Goal: Information Seeking & Learning: Compare options

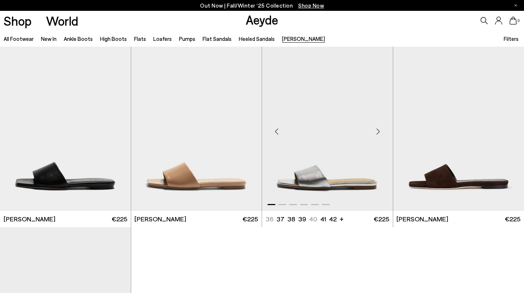
click at [345, 175] on img "1 / 6" at bounding box center [327, 129] width 131 height 164
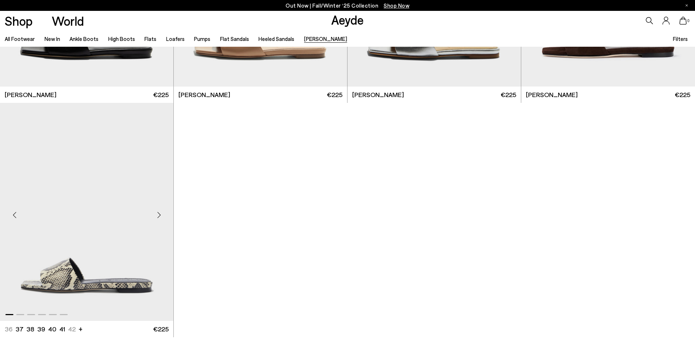
scroll to position [184, 0]
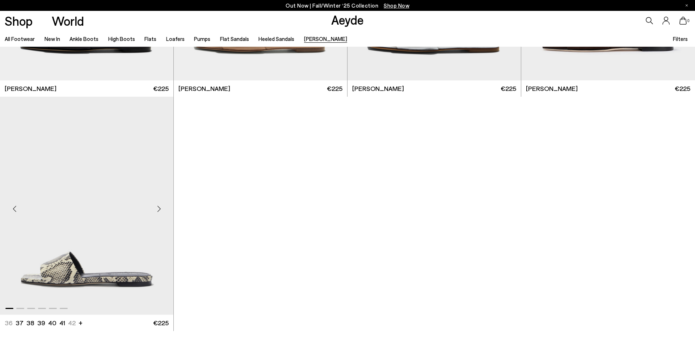
click at [74, 176] on img "1 / 6" at bounding box center [86, 206] width 173 height 218
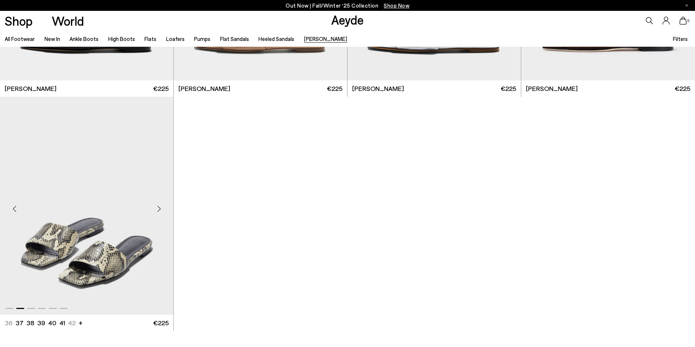
click at [118, 224] on img "2 / 6" at bounding box center [86, 206] width 173 height 218
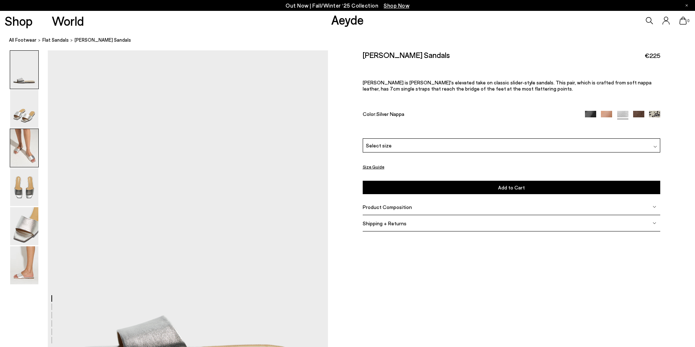
click at [24, 151] on img at bounding box center [24, 148] width 28 height 38
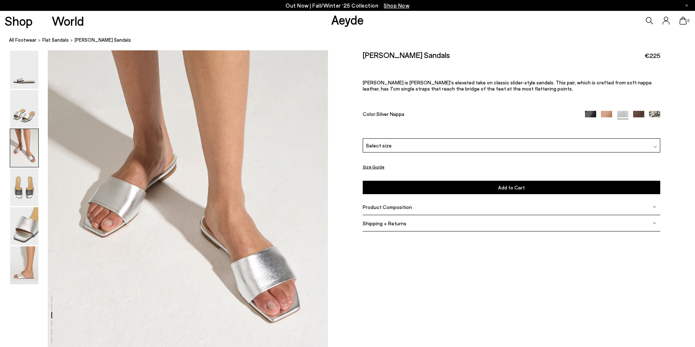
scroll to position [811, 0]
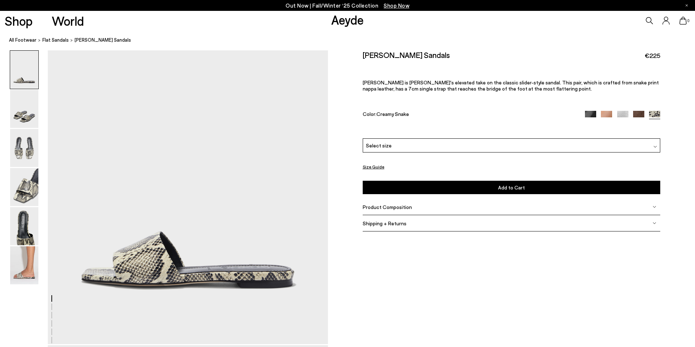
scroll to position [110, 0]
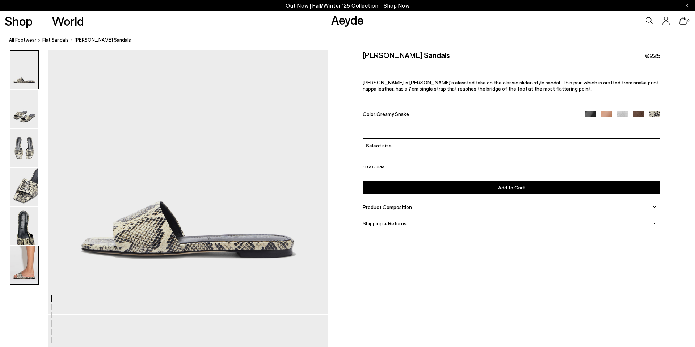
click at [26, 253] on img at bounding box center [24, 265] width 28 height 38
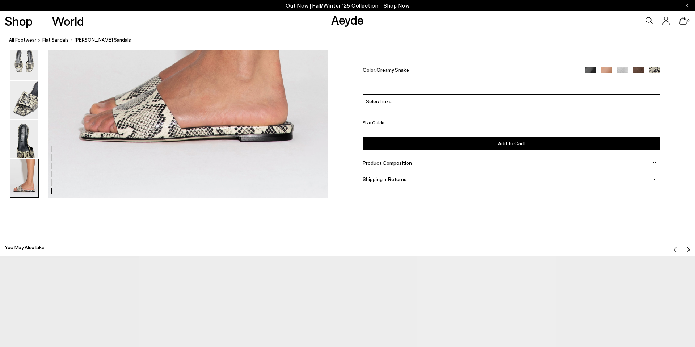
scroll to position [2100, 0]
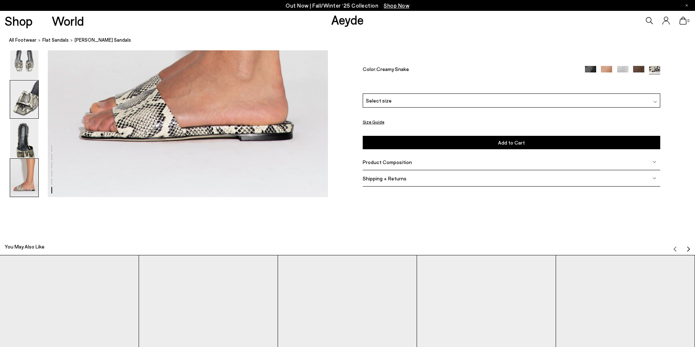
click at [25, 110] on img at bounding box center [24, 100] width 28 height 38
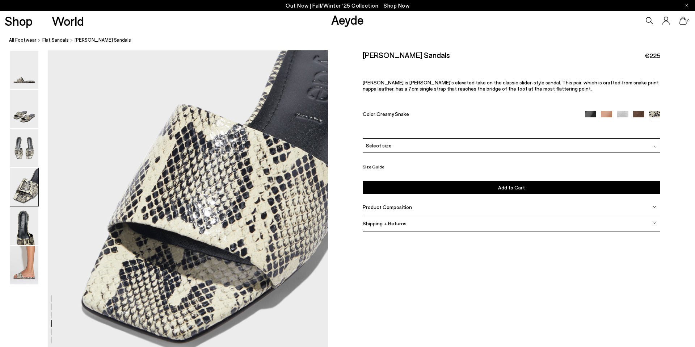
scroll to position [1171, 0]
click at [424, 150] on div "Select size" at bounding box center [512, 145] width 298 height 14
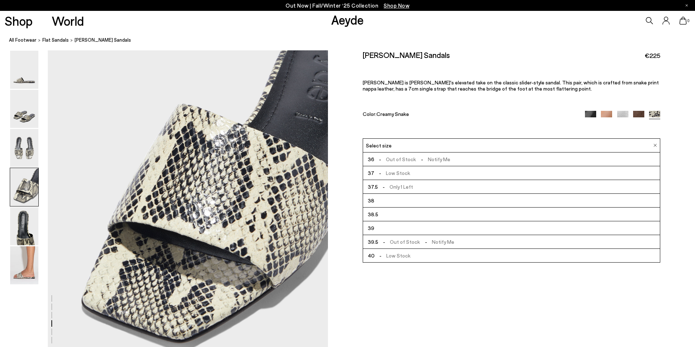
click at [537, 119] on div "Anna Leather Sandals €225 Anna is Aeyde's elevated take on the classic slider-s…" at bounding box center [512, 94] width 298 height 88
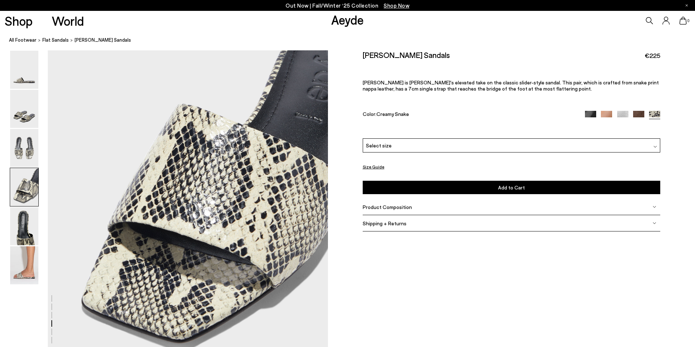
click at [377, 166] on button "Size Guide" at bounding box center [374, 166] width 22 height 9
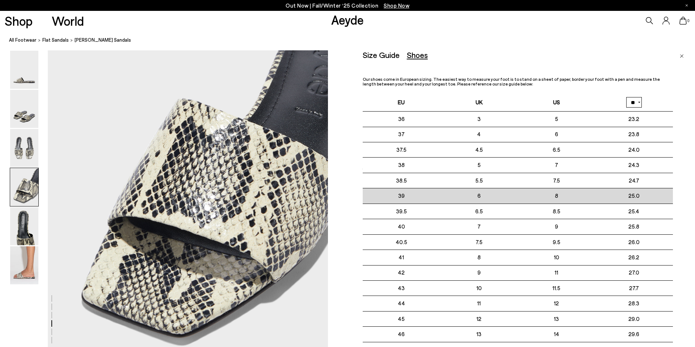
scroll to position [1187, 0]
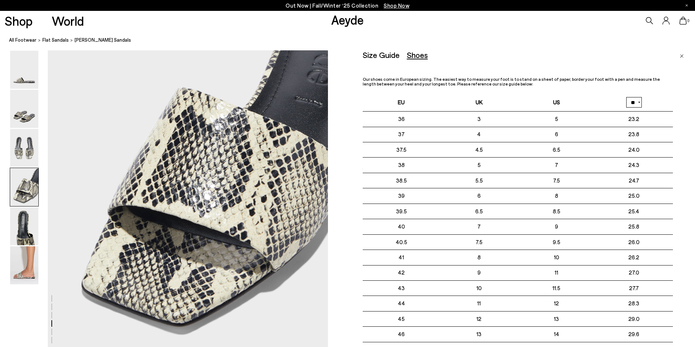
click at [682, 57] on img "Close" at bounding box center [682, 56] width 4 height 4
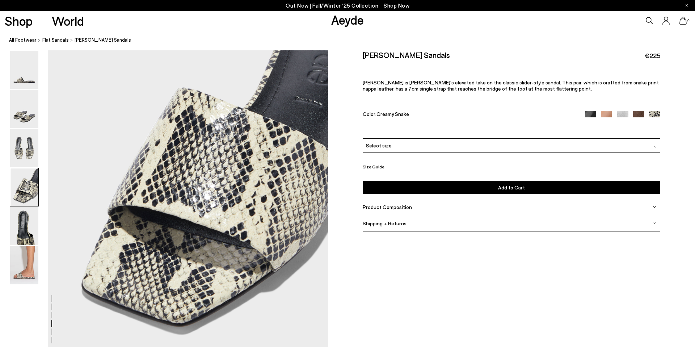
click at [399, 148] on div "Select size" at bounding box center [512, 145] width 298 height 14
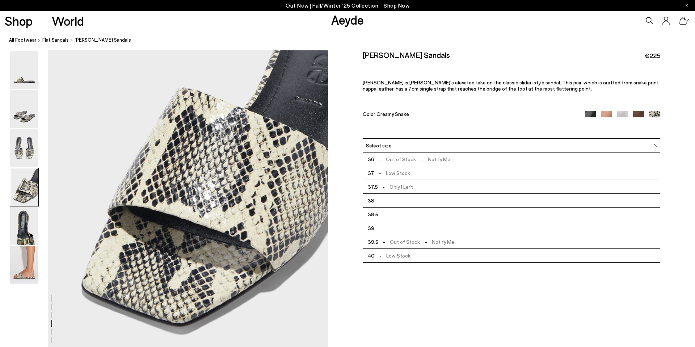
click at [394, 228] on li "39" at bounding box center [511, 228] width 297 height 14
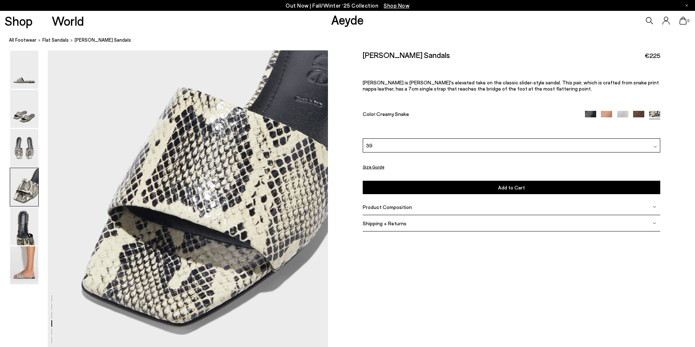
click at [514, 189] on span "Add to Cart" at bounding box center [511, 187] width 27 height 6
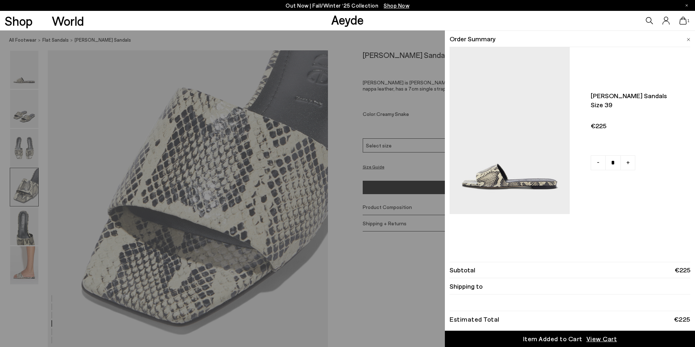
click at [689, 38] on img at bounding box center [689, 39] width 4 height 3
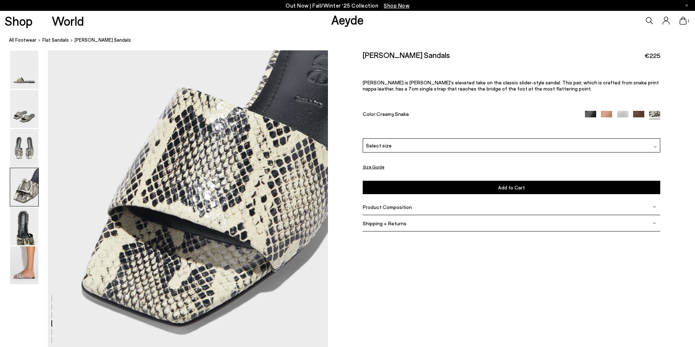
click at [589, 115] on img at bounding box center [590, 116] width 11 height 11
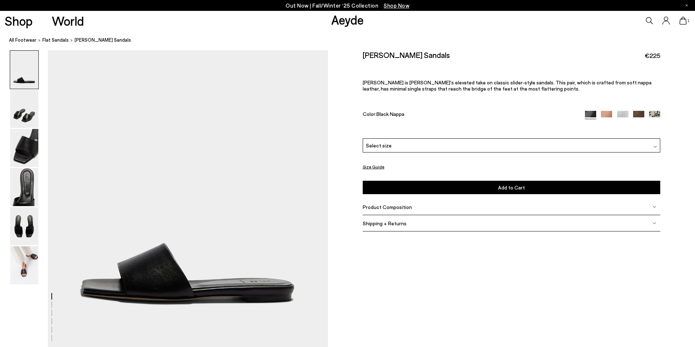
click at [479, 146] on div "Select size" at bounding box center [512, 145] width 298 height 14
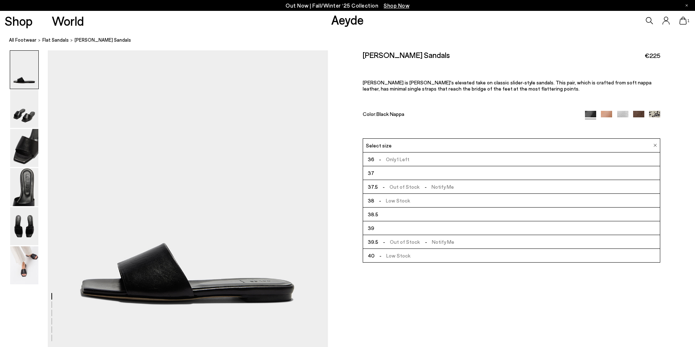
click at [424, 227] on li "39" at bounding box center [511, 228] width 297 height 14
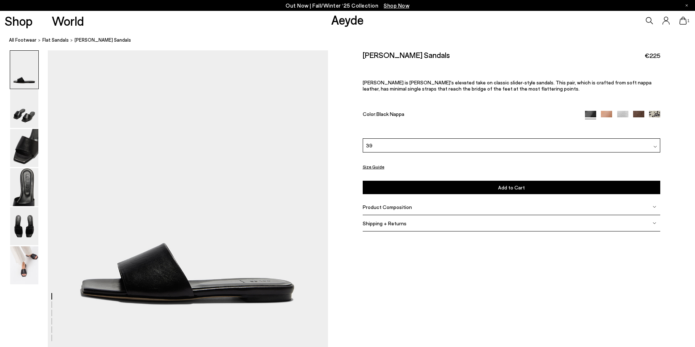
click at [485, 188] on button "Add to Cart Select a Size First" at bounding box center [512, 187] width 298 height 13
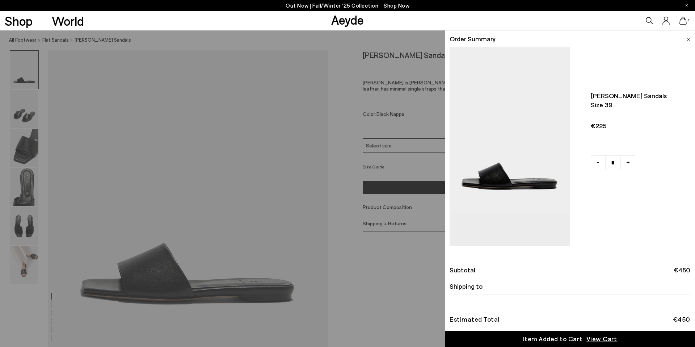
click at [690, 38] on img at bounding box center [689, 39] width 4 height 3
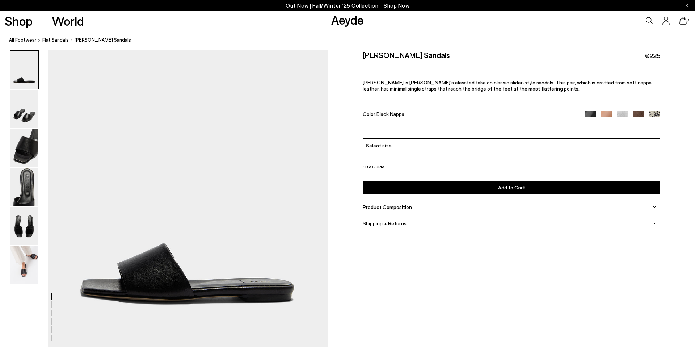
click at [27, 40] on link "All Footwear" at bounding box center [23, 40] width 28 height 8
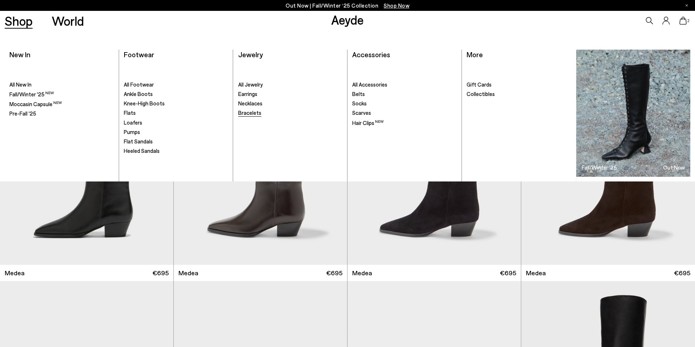
click at [253, 113] on span "Bracelets" at bounding box center [249, 112] width 23 height 7
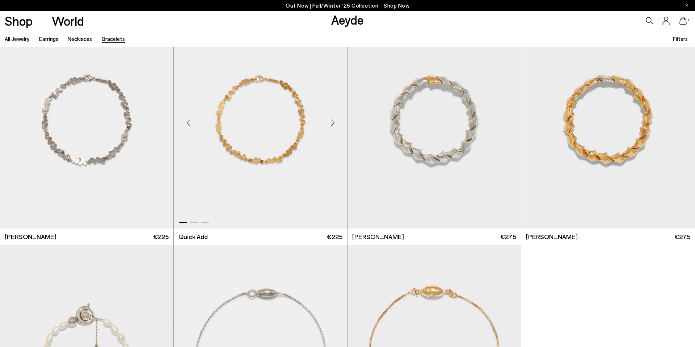
scroll to position [265, 0]
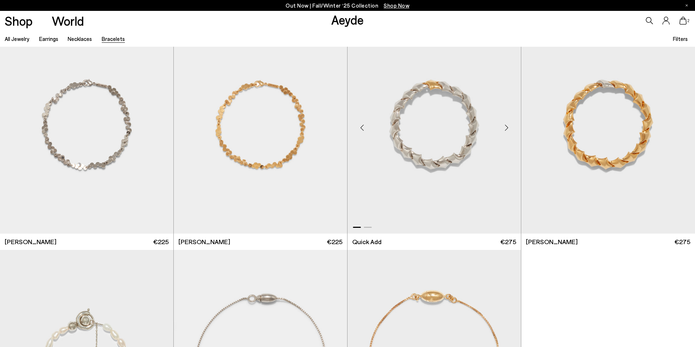
click at [457, 156] on img "1 / 2" at bounding box center [434, 125] width 173 height 218
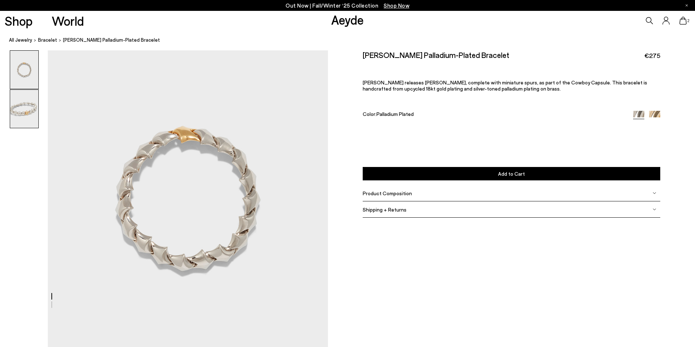
click at [22, 104] on img at bounding box center [24, 109] width 28 height 38
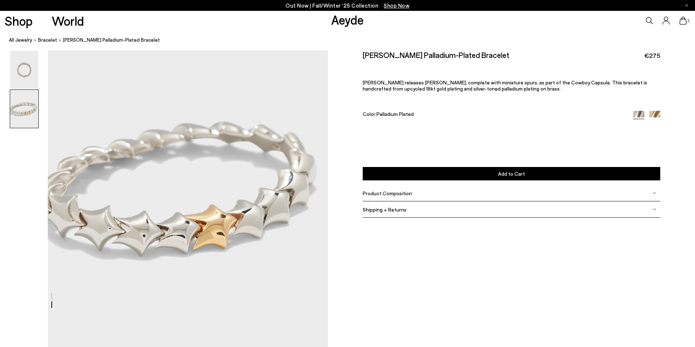
scroll to position [348, 0]
click at [23, 42] on link "All Jewelry" at bounding box center [20, 40] width 23 height 8
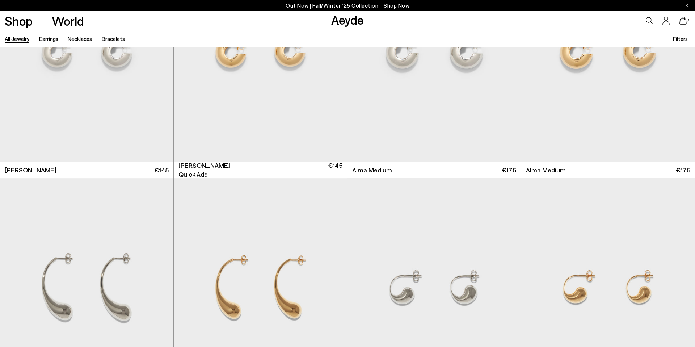
scroll to position [562, 0]
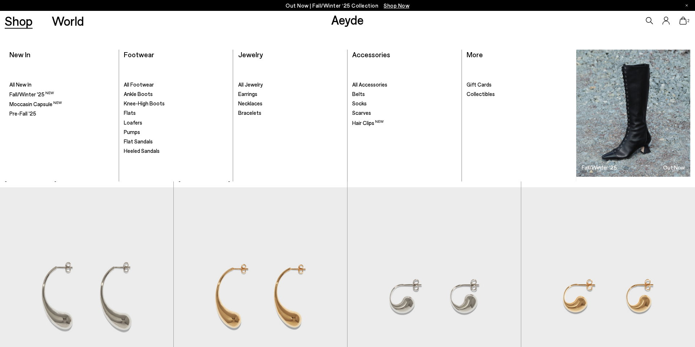
click at [25, 21] on link "Shop" at bounding box center [19, 20] width 28 height 13
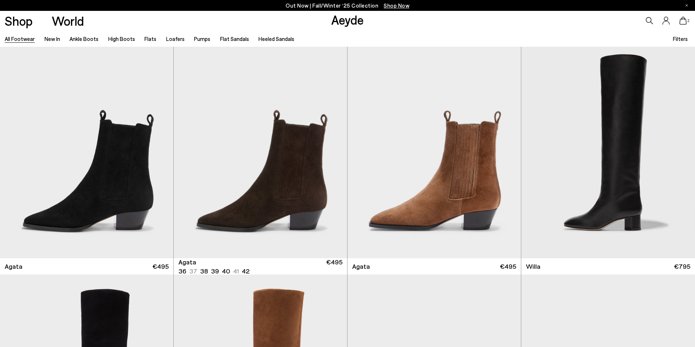
scroll to position [242, 0]
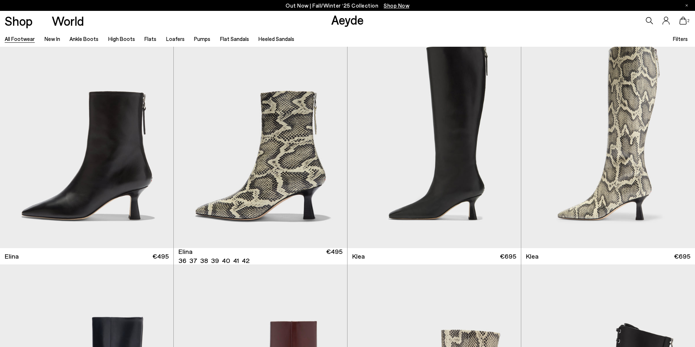
scroll to position [978, 0]
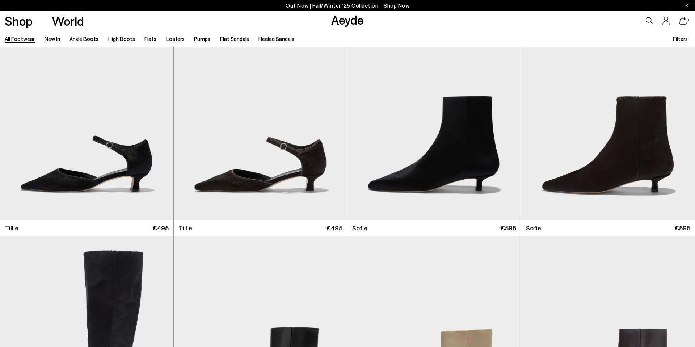
scroll to position [2625, 0]
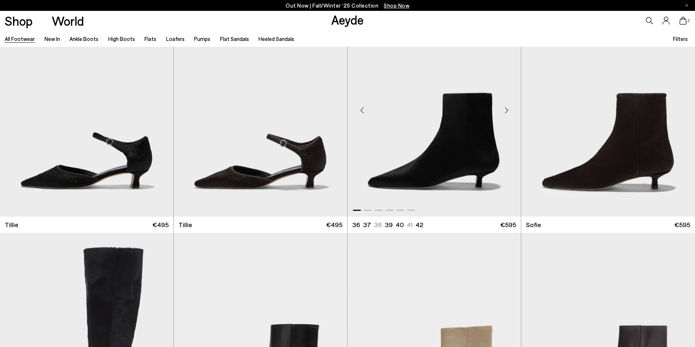
click at [480, 169] on img "1 / 6" at bounding box center [434, 108] width 173 height 218
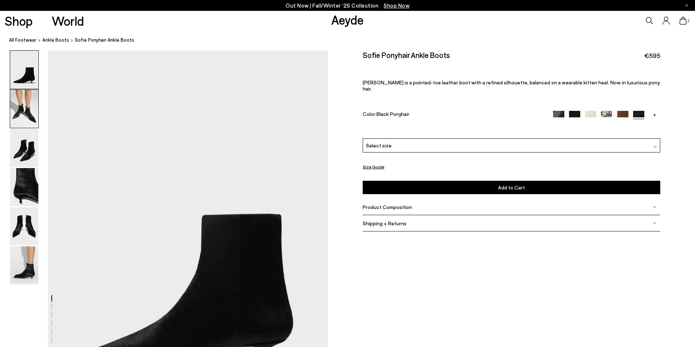
click at [14, 93] on img at bounding box center [24, 109] width 28 height 38
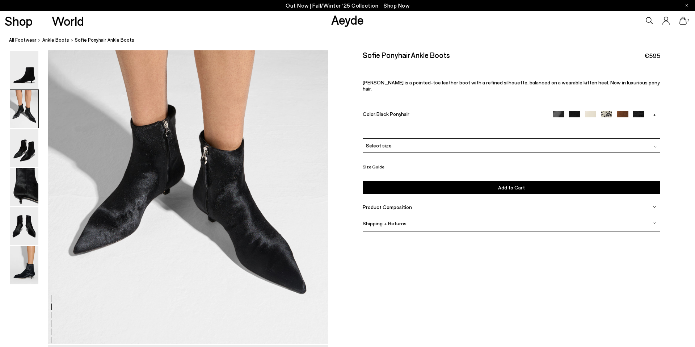
scroll to position [471, 0]
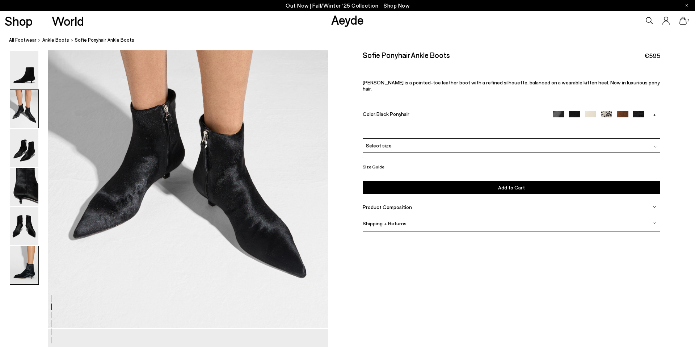
click at [24, 271] on img at bounding box center [24, 265] width 28 height 38
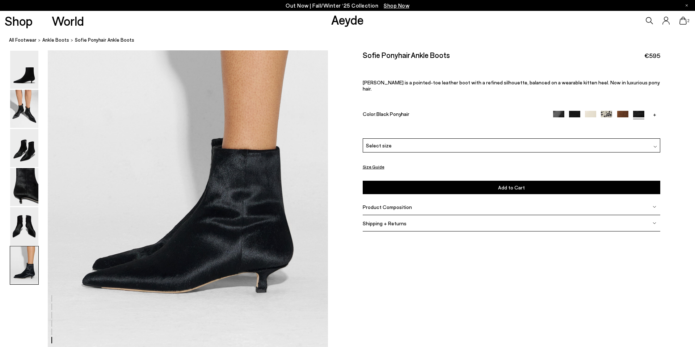
scroll to position [1948, 0]
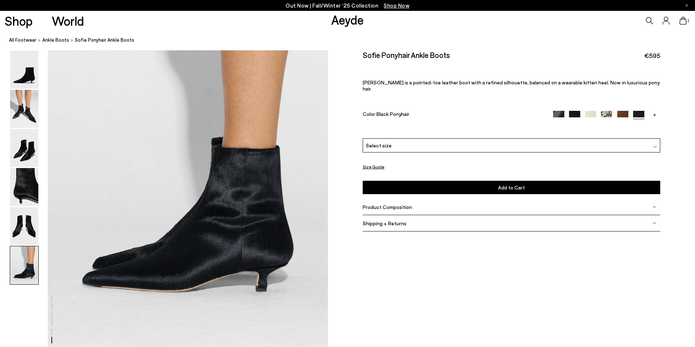
click at [575, 111] on img at bounding box center [574, 116] width 11 height 11
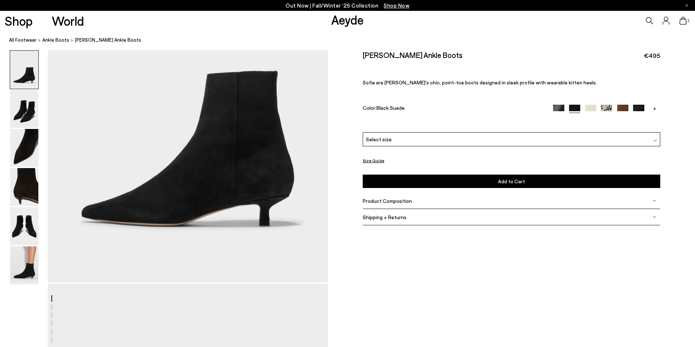
scroll to position [146, 0]
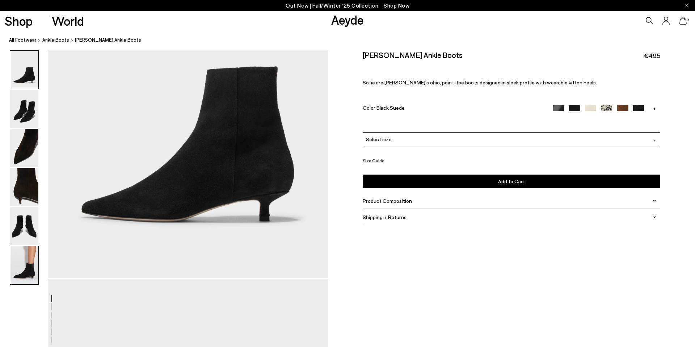
click at [23, 259] on img at bounding box center [24, 265] width 28 height 38
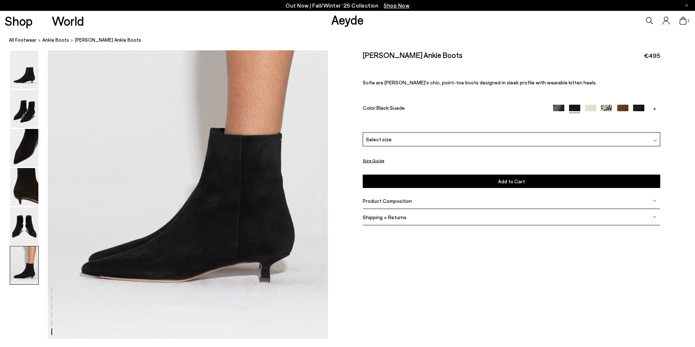
scroll to position [1964, 0]
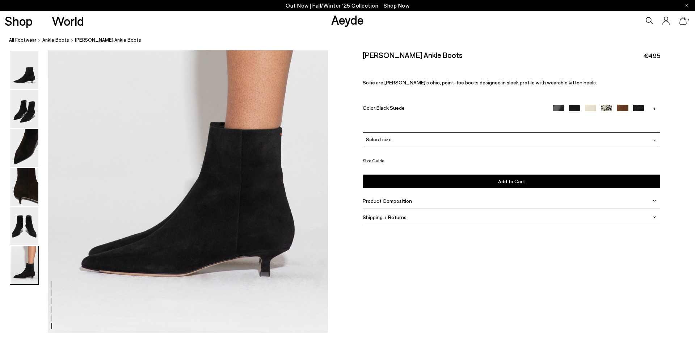
click at [625, 105] on img at bounding box center [622, 110] width 11 height 11
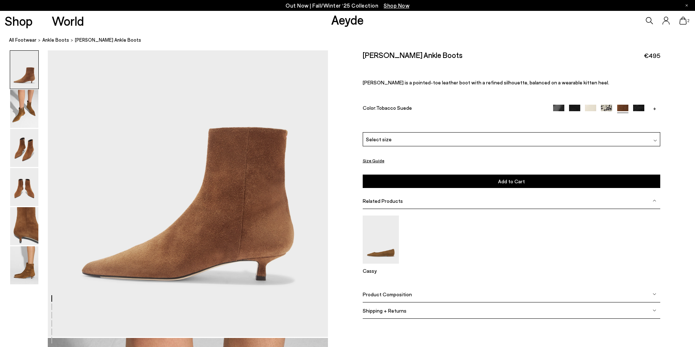
scroll to position [89, 0]
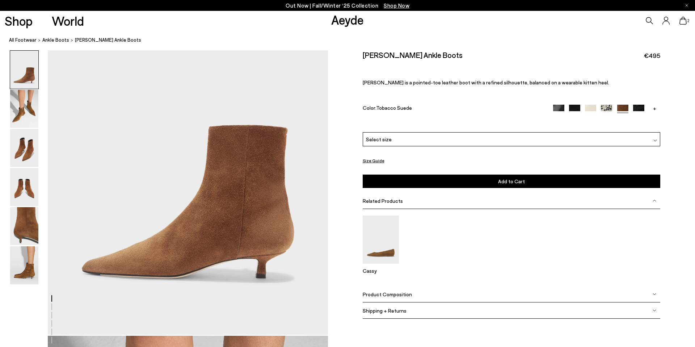
click at [640, 106] on img at bounding box center [638, 110] width 11 height 11
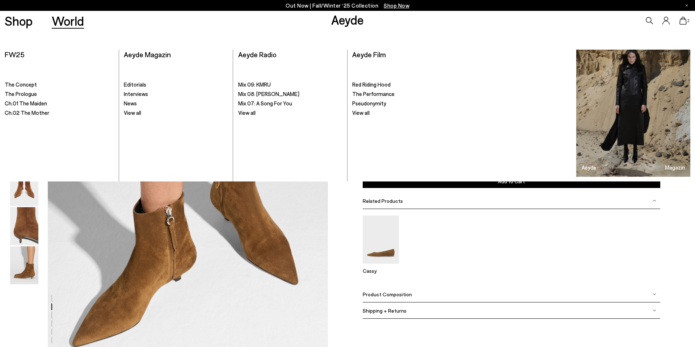
scroll to position [480, 0]
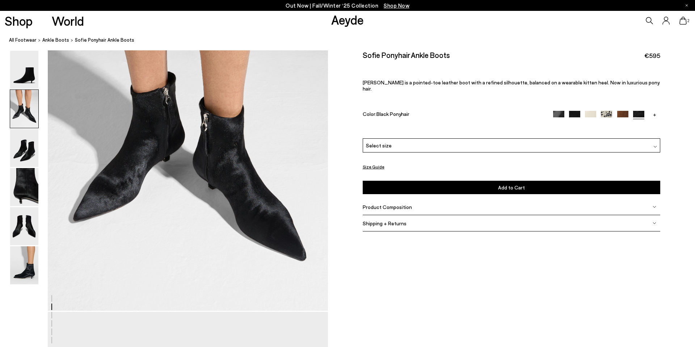
scroll to position [495, 0]
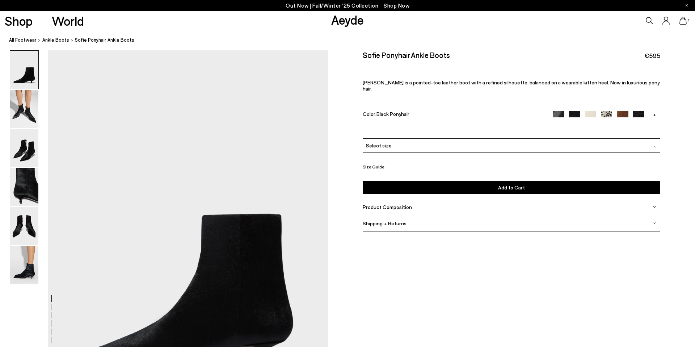
scroll to position [1948, 0]
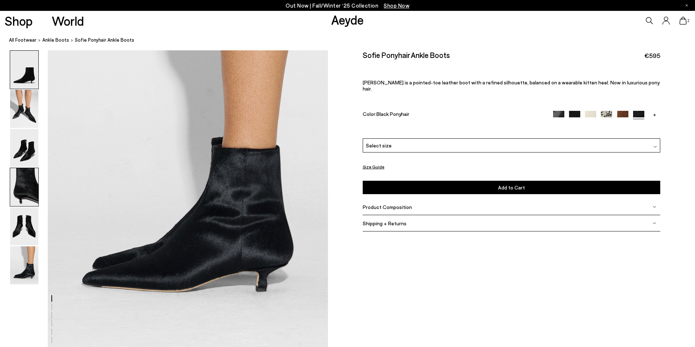
click at [19, 195] on img at bounding box center [24, 187] width 28 height 38
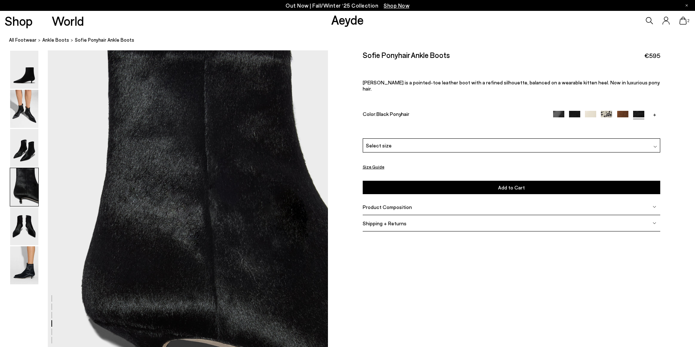
scroll to position [1125, 0]
click at [51, 40] on span "ankle boots" at bounding box center [55, 40] width 27 height 6
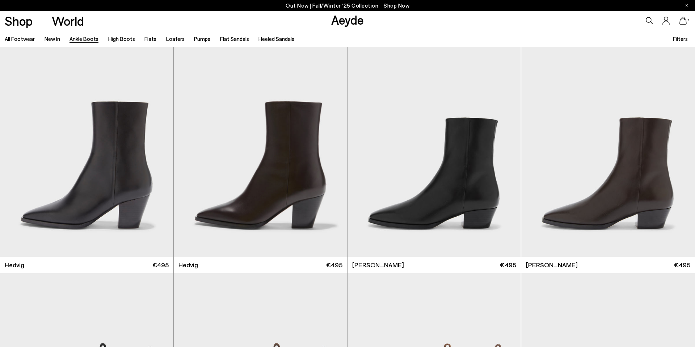
scroll to position [245, 0]
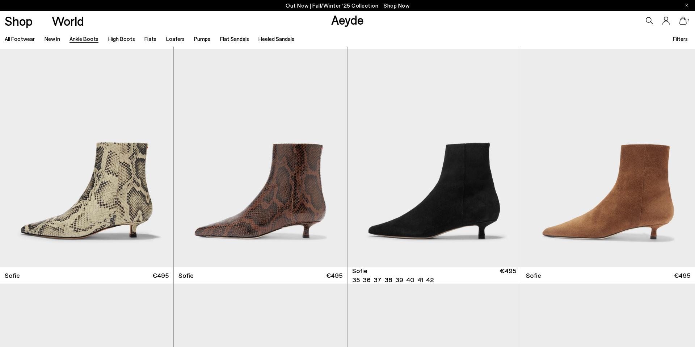
scroll to position [936, 0]
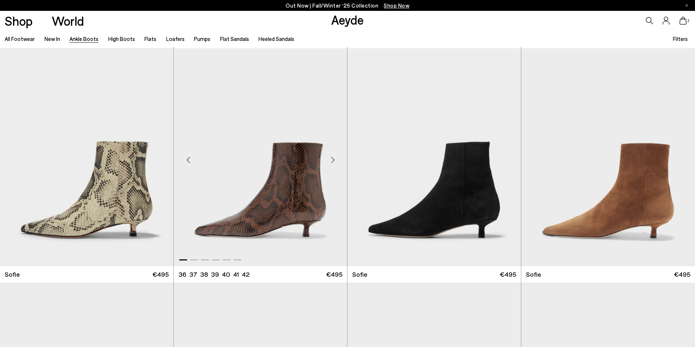
click at [285, 192] on img "1 / 6" at bounding box center [260, 157] width 173 height 218
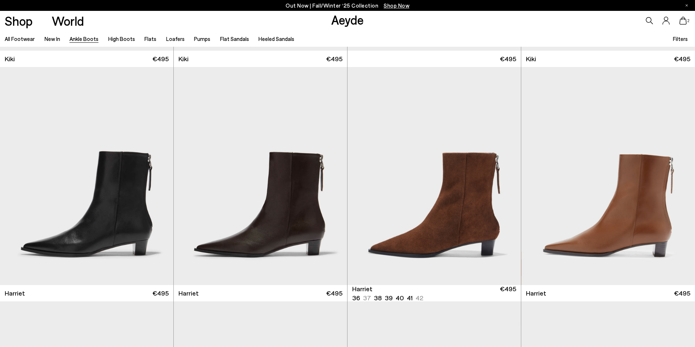
scroll to position [1387, 0]
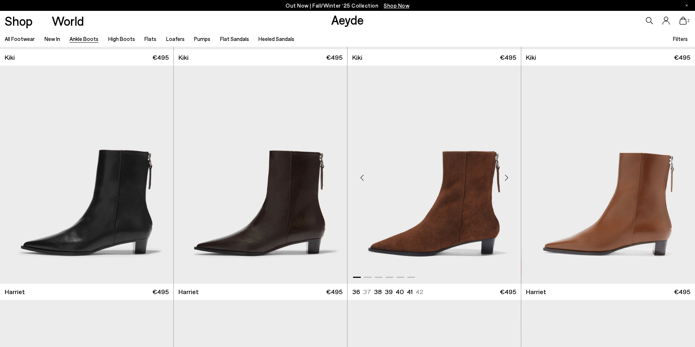
click at [425, 246] on img "1 / 6" at bounding box center [434, 175] width 173 height 218
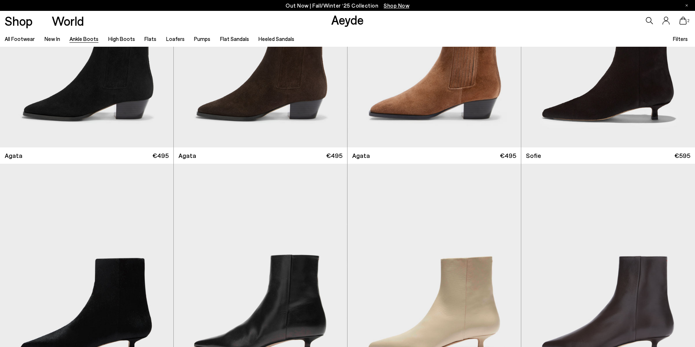
scroll to position [519, 0]
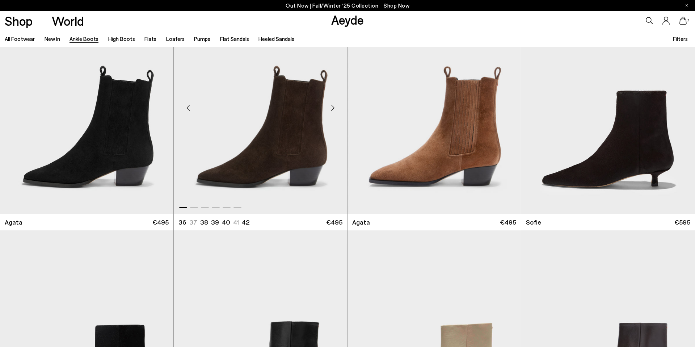
click at [286, 139] on img "1 / 6" at bounding box center [260, 105] width 173 height 218
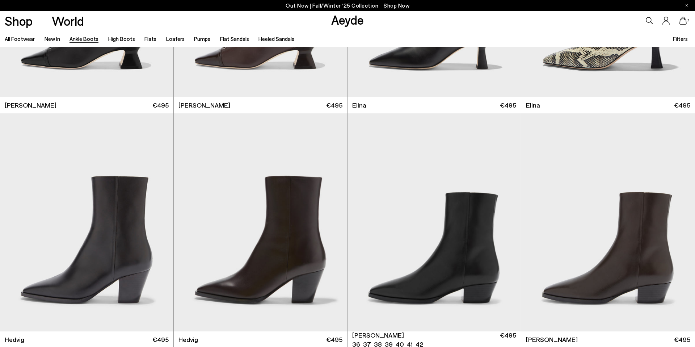
scroll to position [0, 0]
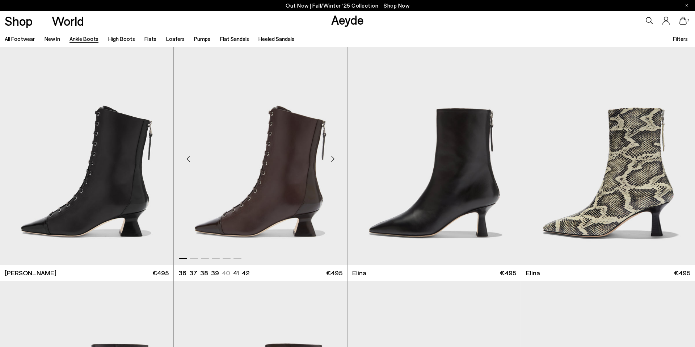
click at [219, 191] on img "1 / 6" at bounding box center [260, 156] width 173 height 218
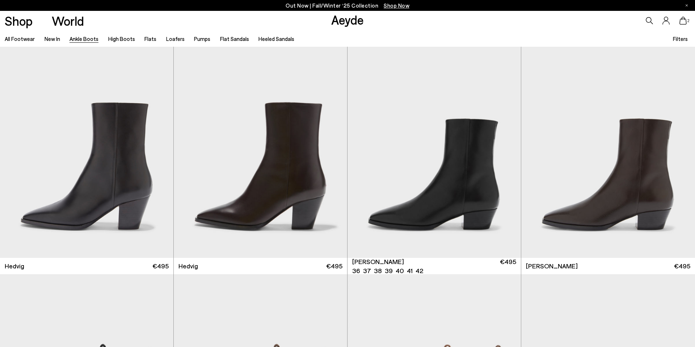
scroll to position [243, 0]
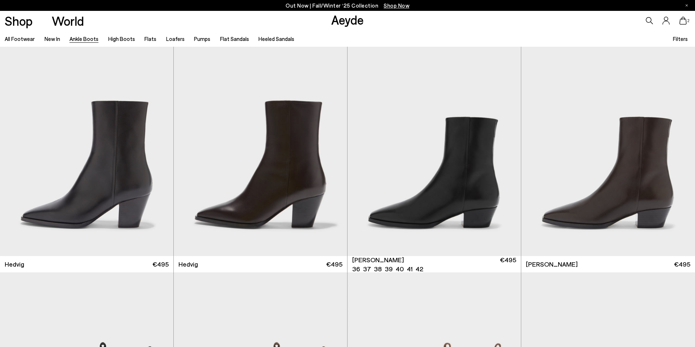
click at [389, 198] on img "1 / 6" at bounding box center [434, 147] width 173 height 218
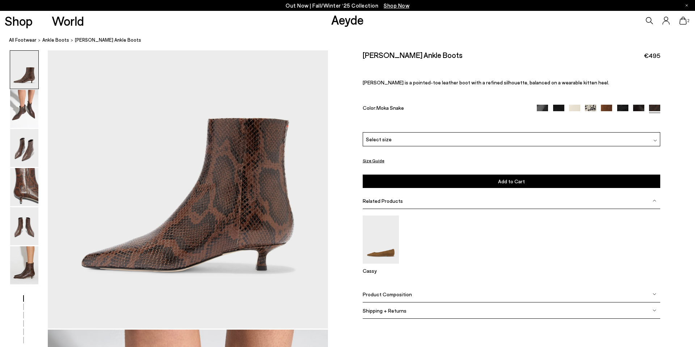
scroll to position [117, 0]
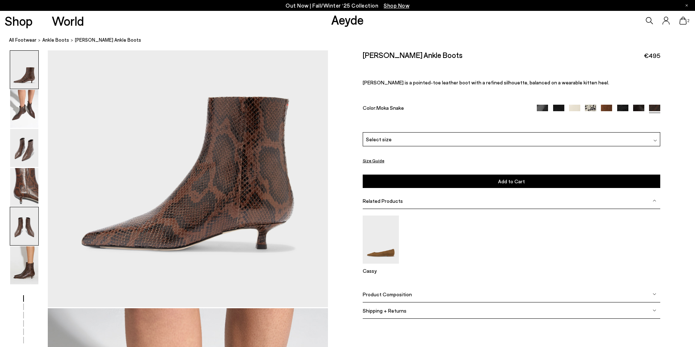
click at [22, 226] on img at bounding box center [24, 226] width 28 height 38
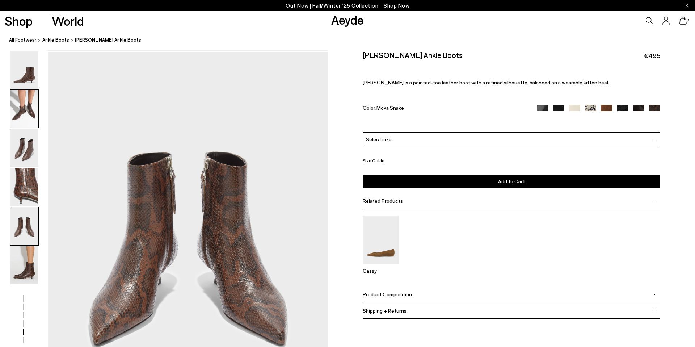
click at [26, 122] on img at bounding box center [24, 109] width 28 height 38
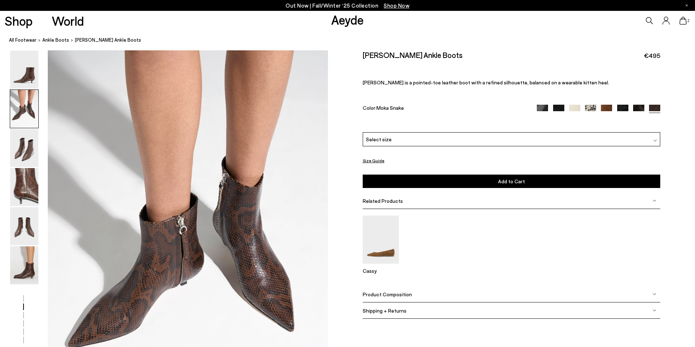
scroll to position [375, 0]
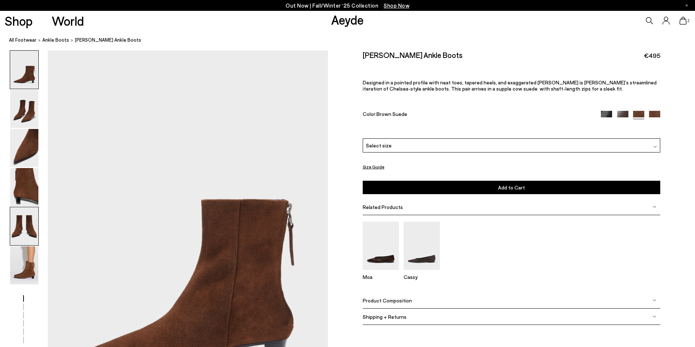
click at [35, 245] on img at bounding box center [24, 226] width 28 height 38
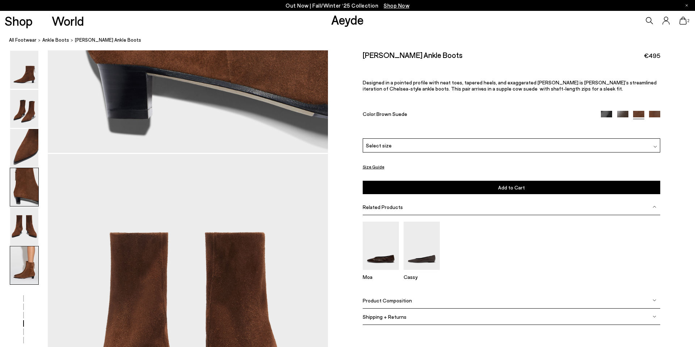
click at [34, 260] on img at bounding box center [24, 265] width 28 height 38
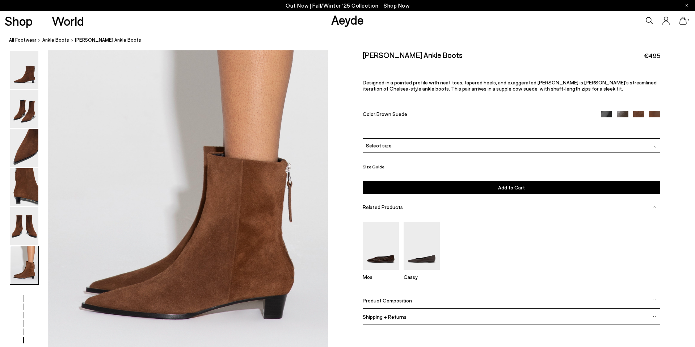
scroll to position [1924, 0]
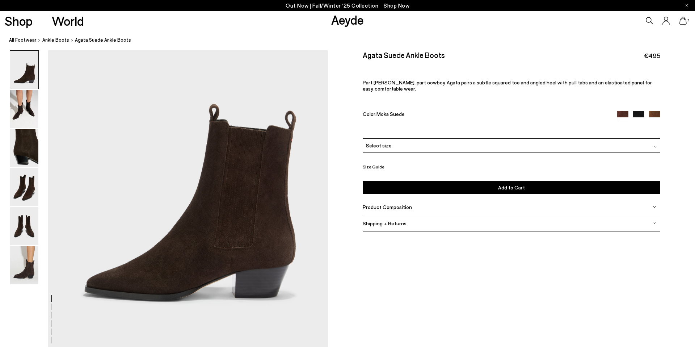
scroll to position [93, 0]
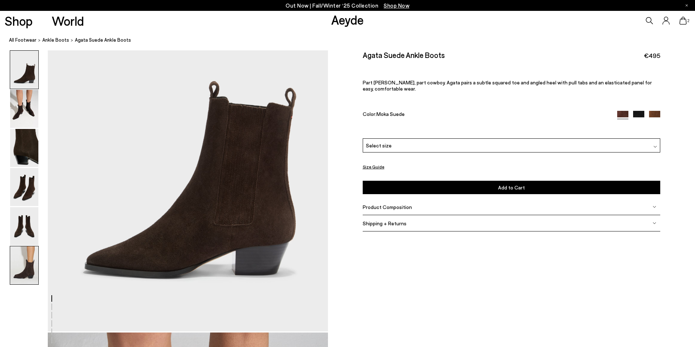
click at [25, 260] on img at bounding box center [24, 265] width 28 height 38
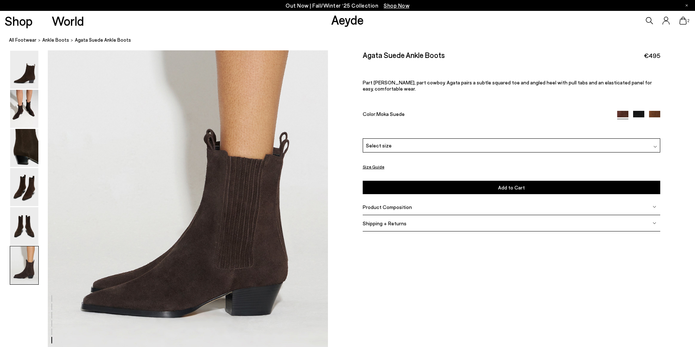
scroll to position [1924, 0]
click at [31, 193] on img at bounding box center [24, 187] width 28 height 38
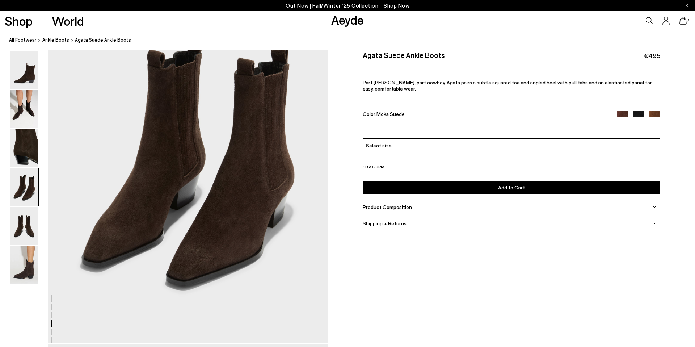
scroll to position [1207, 0]
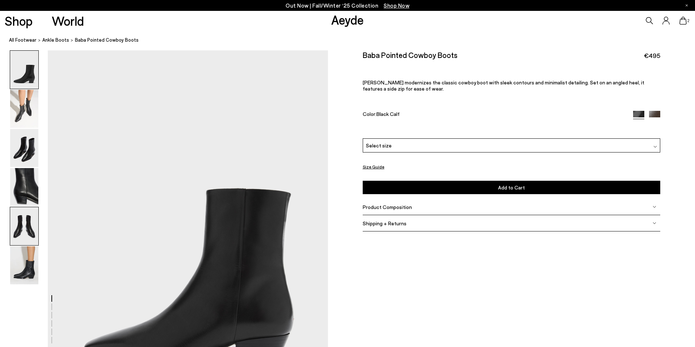
click at [26, 232] on img at bounding box center [24, 226] width 28 height 38
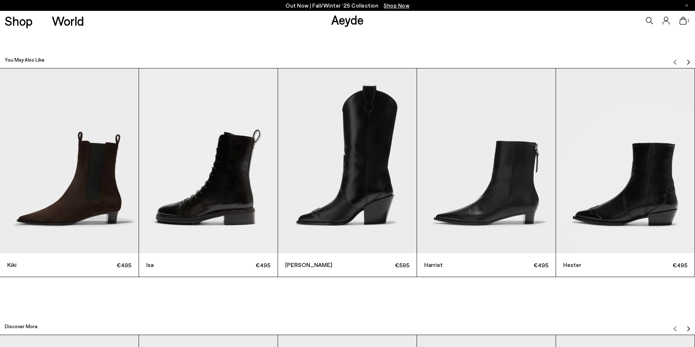
scroll to position [2288, 0]
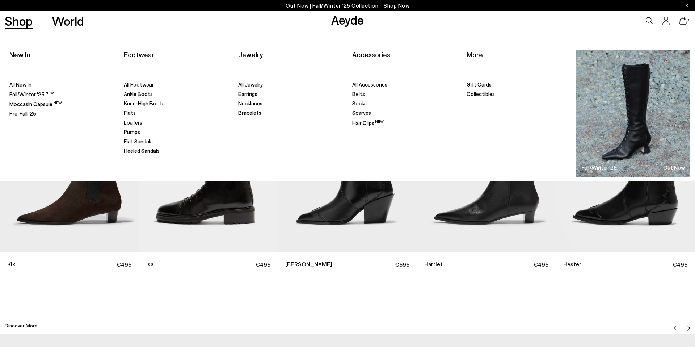
click at [23, 85] on span "All New In" at bounding box center [20, 84] width 22 height 7
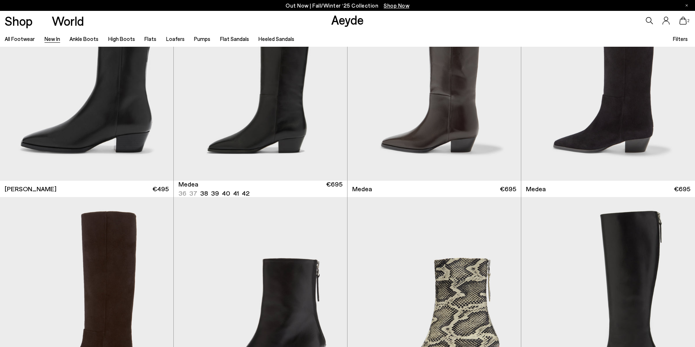
scroll to position [553, 0]
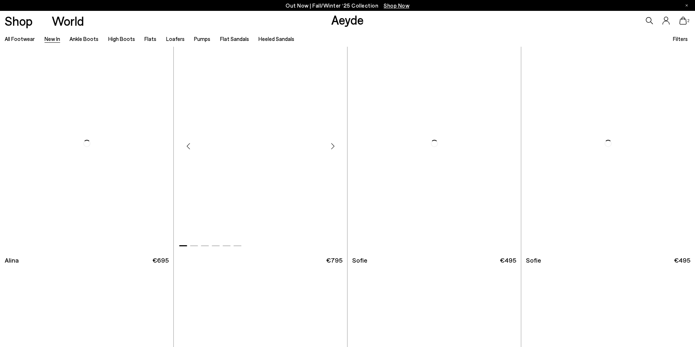
scroll to position [2815, 0]
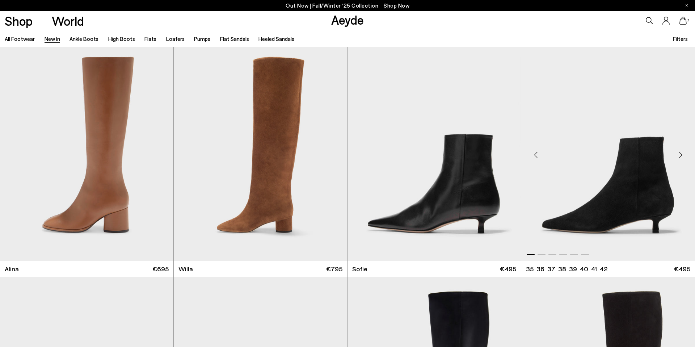
click at [616, 197] on img "1 / 6" at bounding box center [609, 152] width 174 height 218
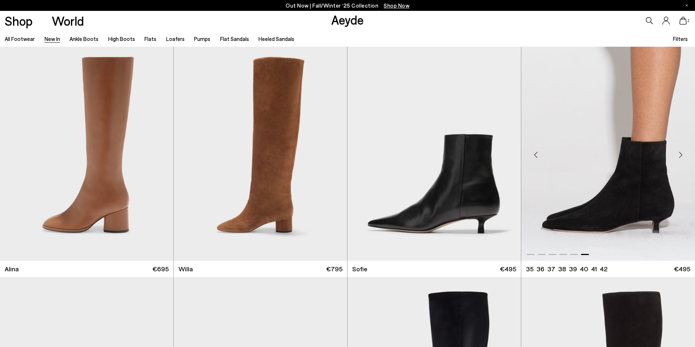
click at [616, 197] on img "6 / 6" at bounding box center [609, 152] width 174 height 218
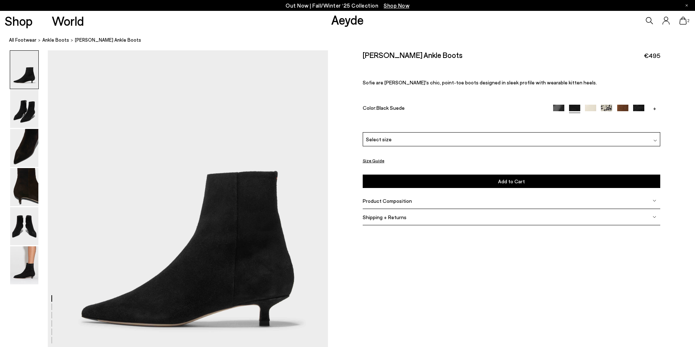
scroll to position [42, 0]
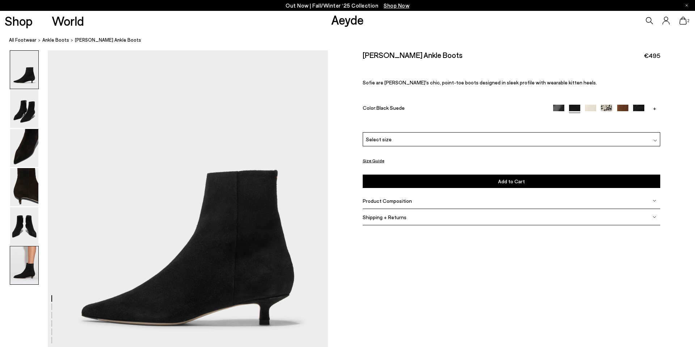
click at [29, 255] on img at bounding box center [24, 265] width 28 height 38
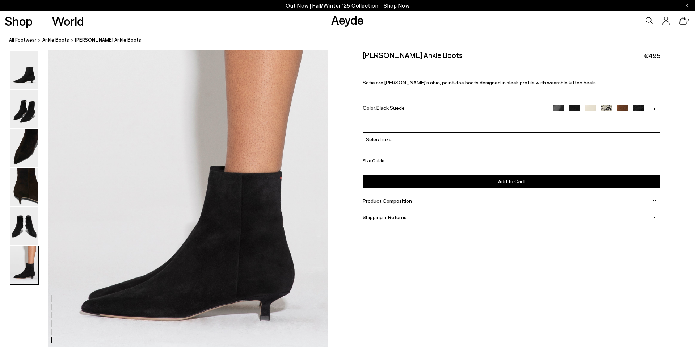
scroll to position [1924, 0]
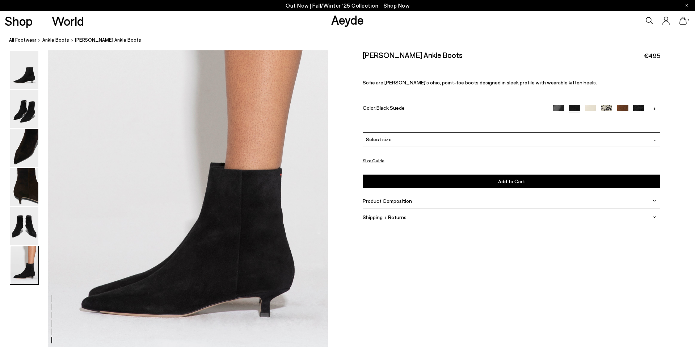
click at [608, 107] on img at bounding box center [606, 110] width 11 height 11
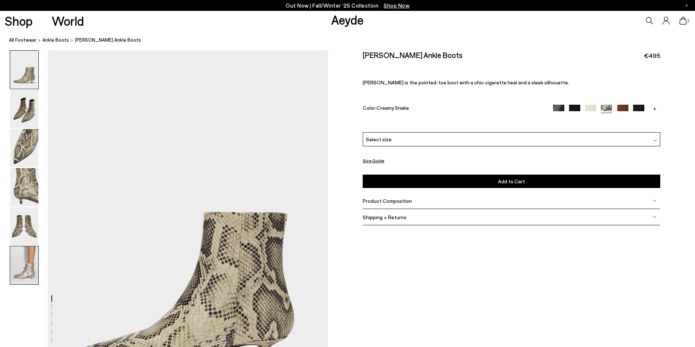
click at [10, 272] on img at bounding box center [24, 265] width 28 height 38
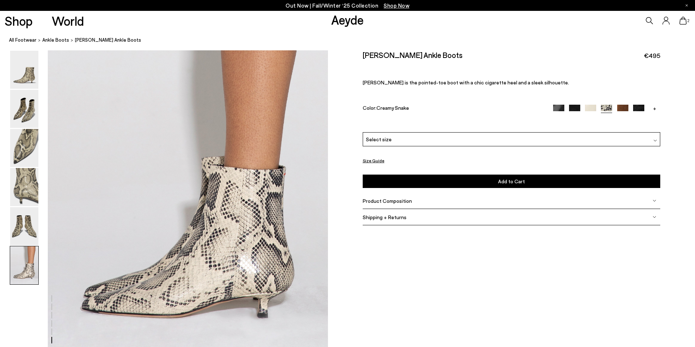
scroll to position [1924, 0]
click at [618, 108] on img at bounding box center [622, 110] width 11 height 11
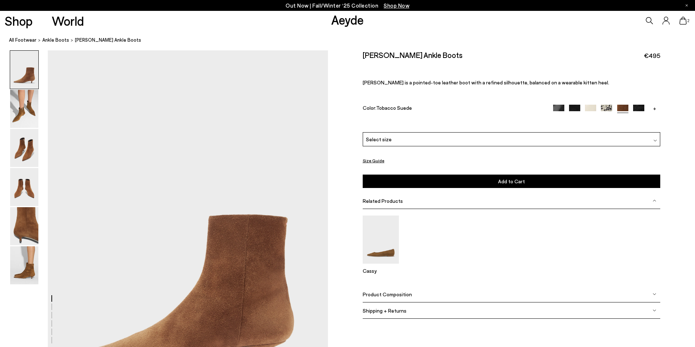
scroll to position [1, 0]
